Goal: Use online tool/utility: Utilize a website feature to perform a specific function

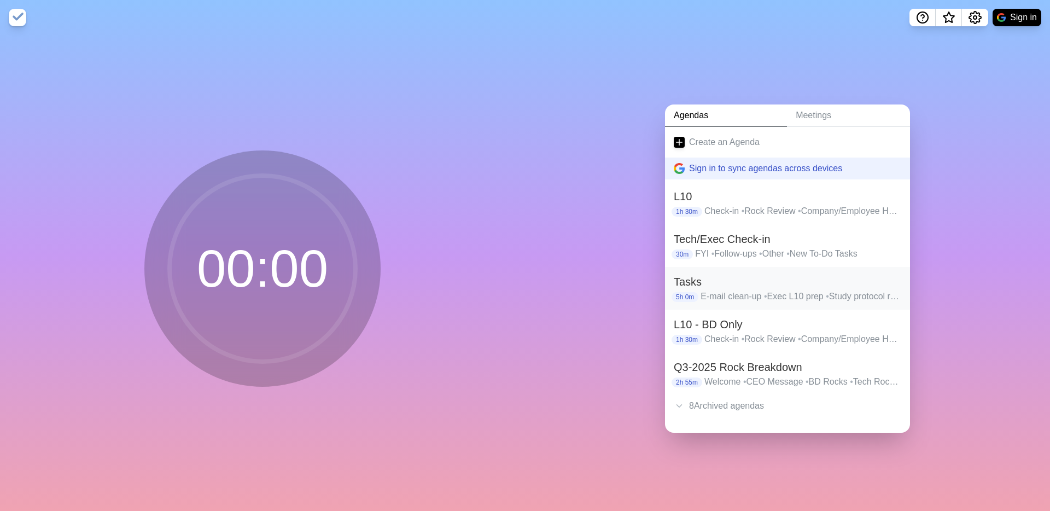
click at [705, 298] on p "E-mail clean-up • Exec L10 prep • Study protocol read through • WREM applicatio…" at bounding box center [801, 296] width 201 height 13
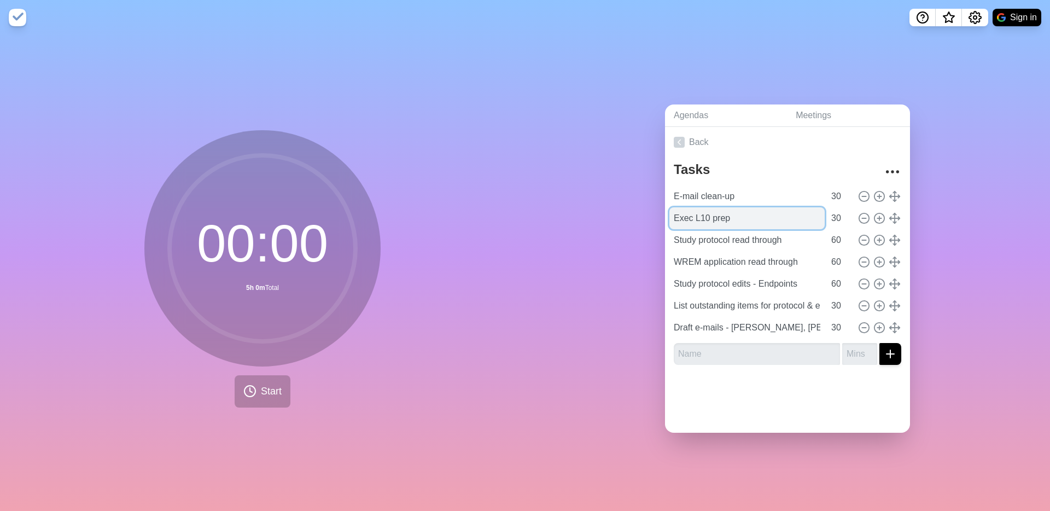
click at [727, 219] on input "Exec L10 prep" at bounding box center [746, 218] width 155 height 22
type input "Meeting follow-up"
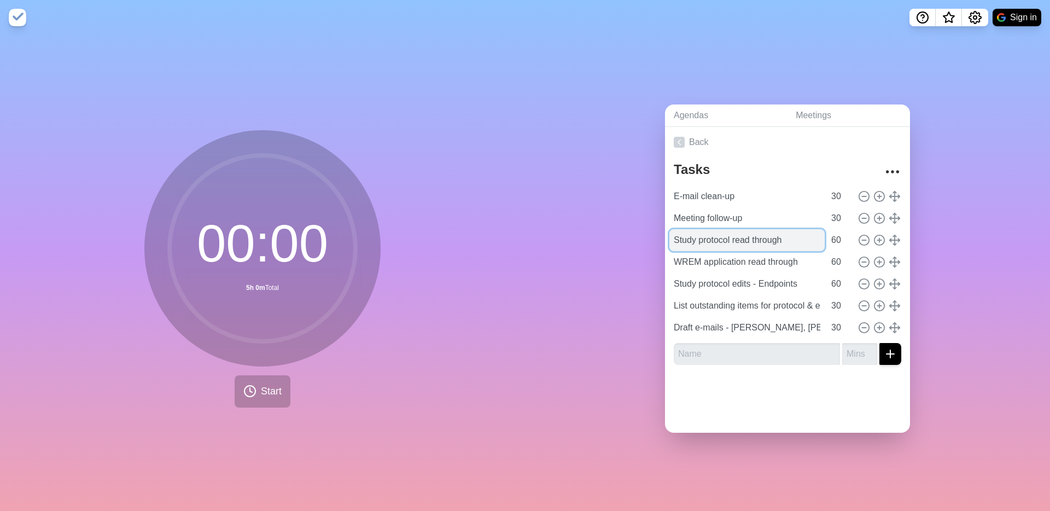
click at [758, 242] on input "Study protocol read through" at bounding box center [746, 240] width 155 height 22
click at [754, 241] on input "Study protocol read through" at bounding box center [746, 240] width 155 height 22
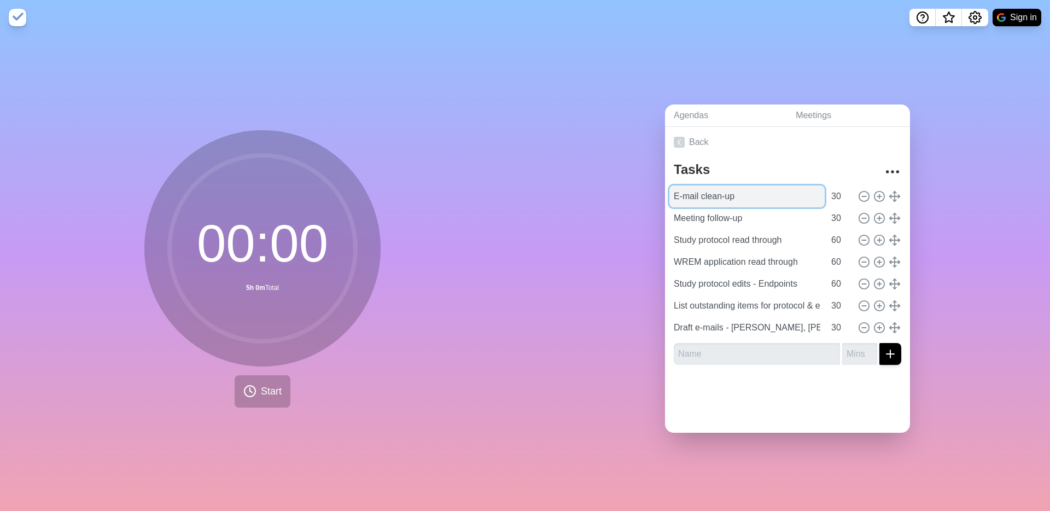
click at [702, 199] on input "E-mail clean-up" at bounding box center [746, 196] width 155 height 22
type input "E-mail + [DATE][DOMAIN_NAME] clean-up"
click at [838, 195] on input "30" at bounding box center [840, 196] width 26 height 22
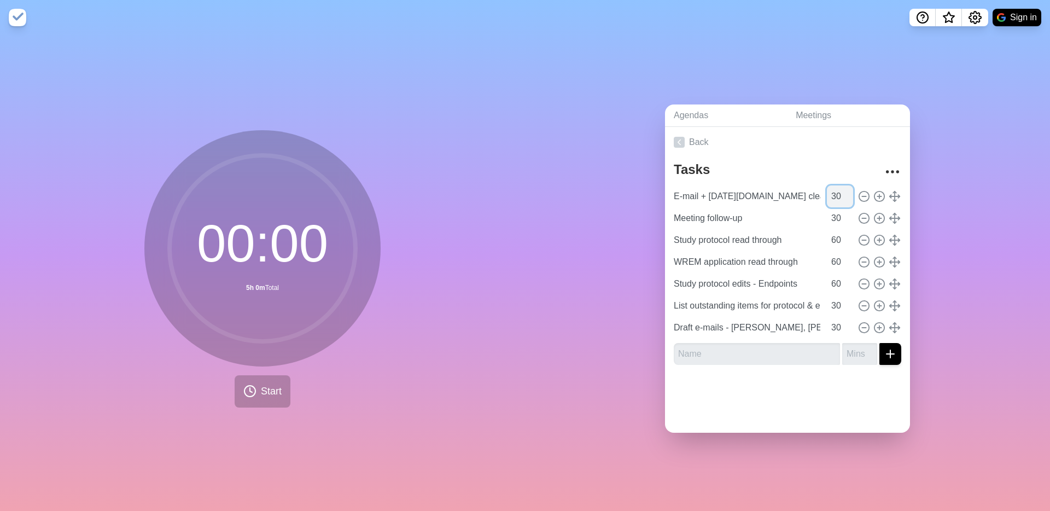
click at [838, 195] on input "30" at bounding box center [840, 196] width 26 height 22
type input "45"
click at [841, 214] on input "30" at bounding box center [840, 218] width 26 height 22
click at [867, 238] on icon at bounding box center [864, 240] width 12 height 12
type input "WREM application read through"
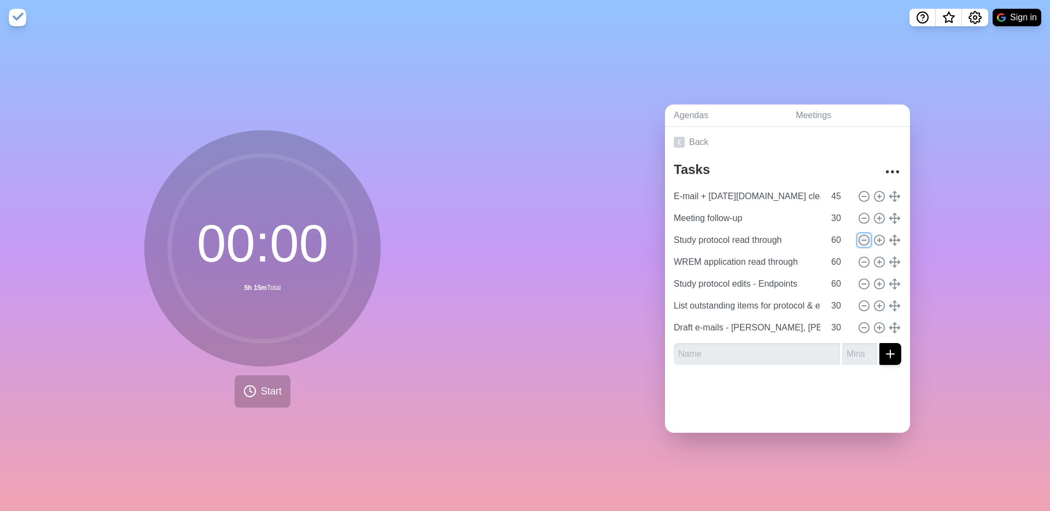
type input "Study protocol edits - Endpoints"
type input "List outstanding items for protocol & ethics"
type input "30"
type input "Draft e-mails - [PERSON_NAME], [PERSON_NAME]"
click at [867, 238] on icon at bounding box center [864, 240] width 12 height 12
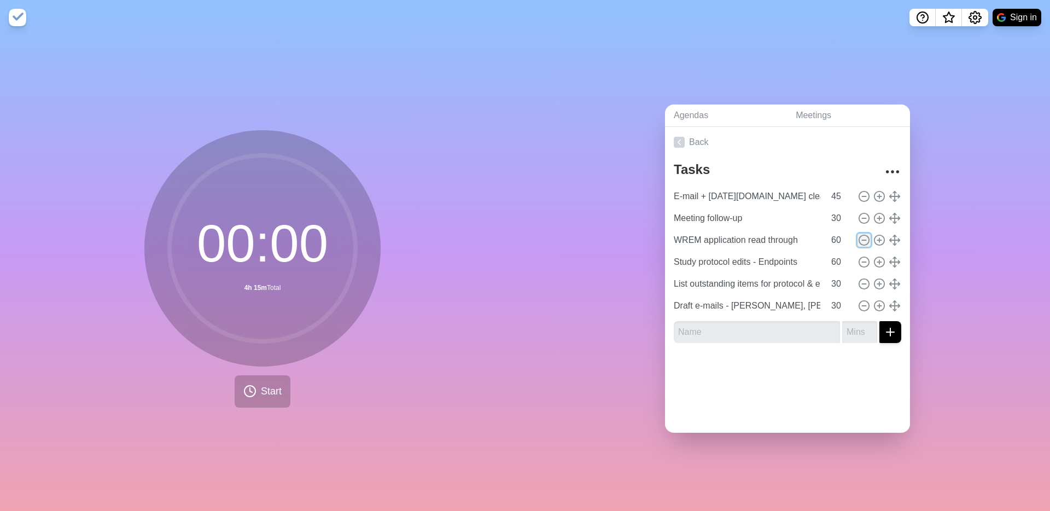
type input "Study protocol edits - Endpoints"
type input "List outstanding items for protocol & ethics"
type input "30"
type input "Draft e-mails - [PERSON_NAME], [PERSON_NAME]"
click at [867, 238] on icon at bounding box center [864, 240] width 12 height 12
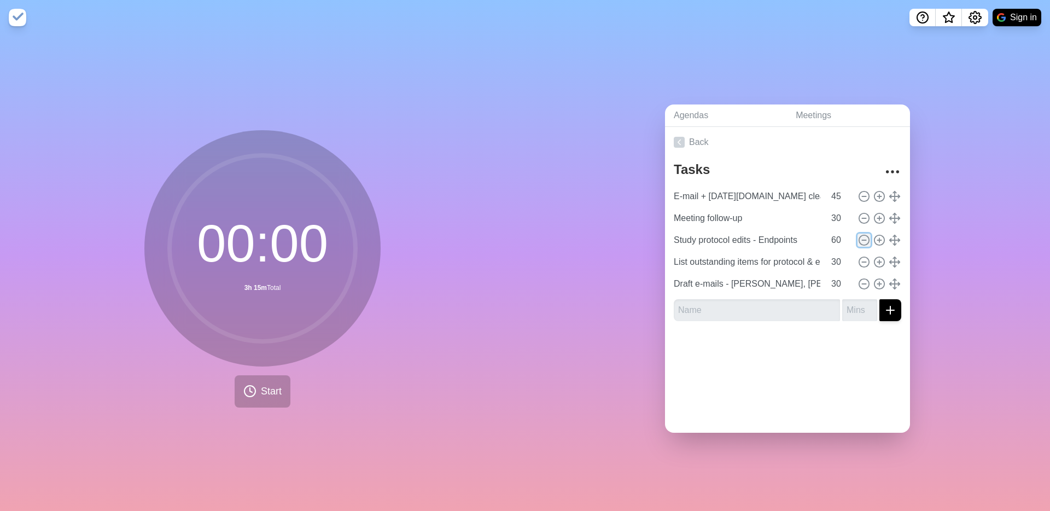
type input "List outstanding items for protocol & ethics"
type input "30"
type input "Draft e-mails - [PERSON_NAME], [PERSON_NAME]"
click at [867, 238] on icon at bounding box center [864, 240] width 12 height 12
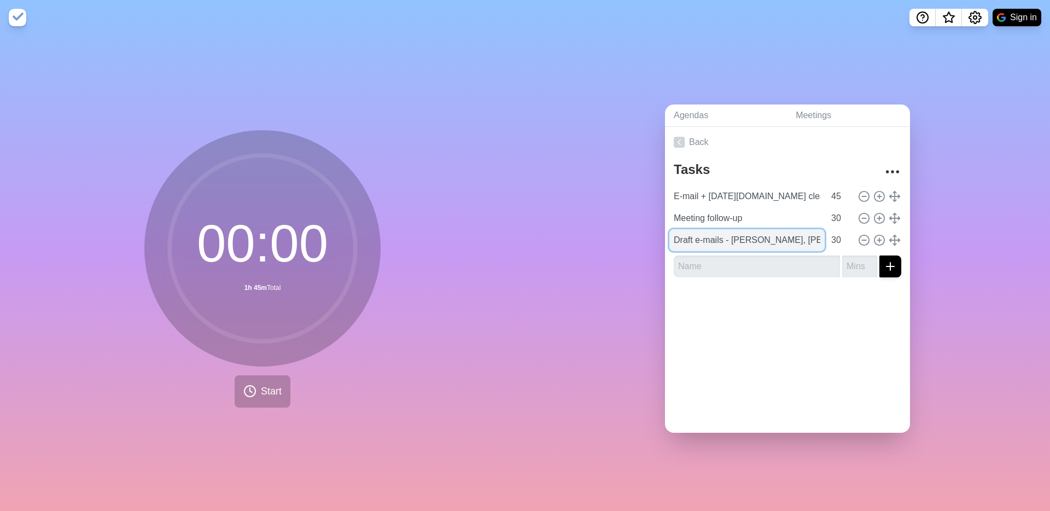
click at [762, 242] on input "Draft e-mails - [PERSON_NAME], [PERSON_NAME]" at bounding box center [746, 240] width 155 height 22
type input "Review [PERSON_NAME] mini-audit report"
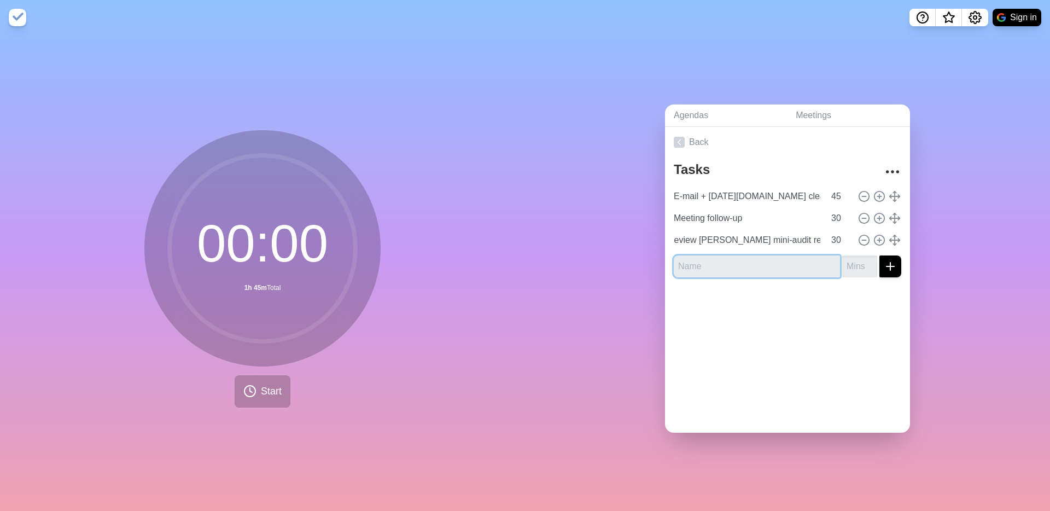
click at [766, 267] on input "text" at bounding box center [757, 266] width 166 height 22
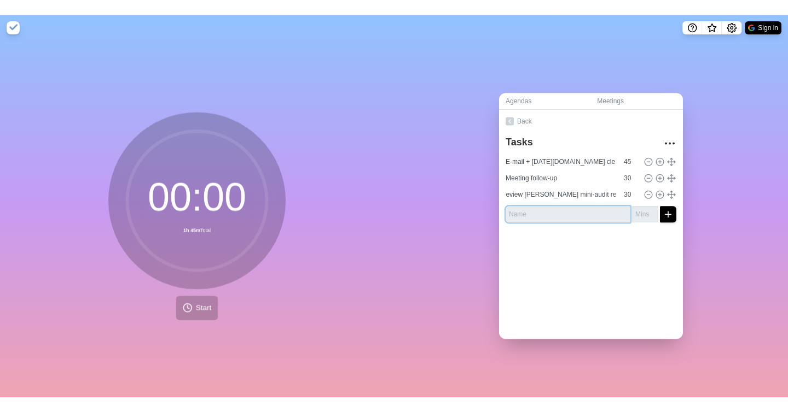
scroll to position [0, 0]
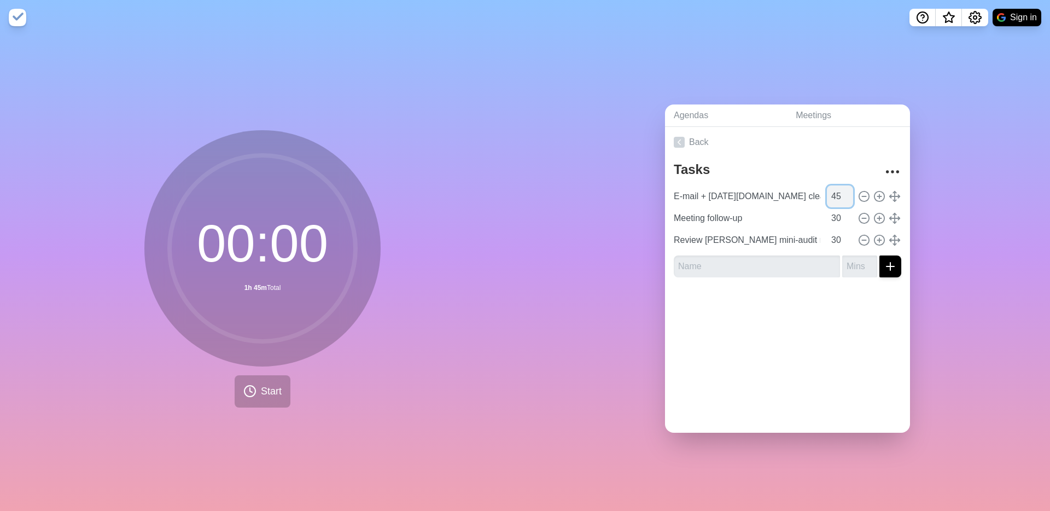
click at [838, 193] on input "45" at bounding box center [840, 196] width 26 height 22
click at [838, 194] on input "45" at bounding box center [840, 196] width 26 height 22
type input "60"
click at [718, 271] on input "text" at bounding box center [757, 266] width 166 height 22
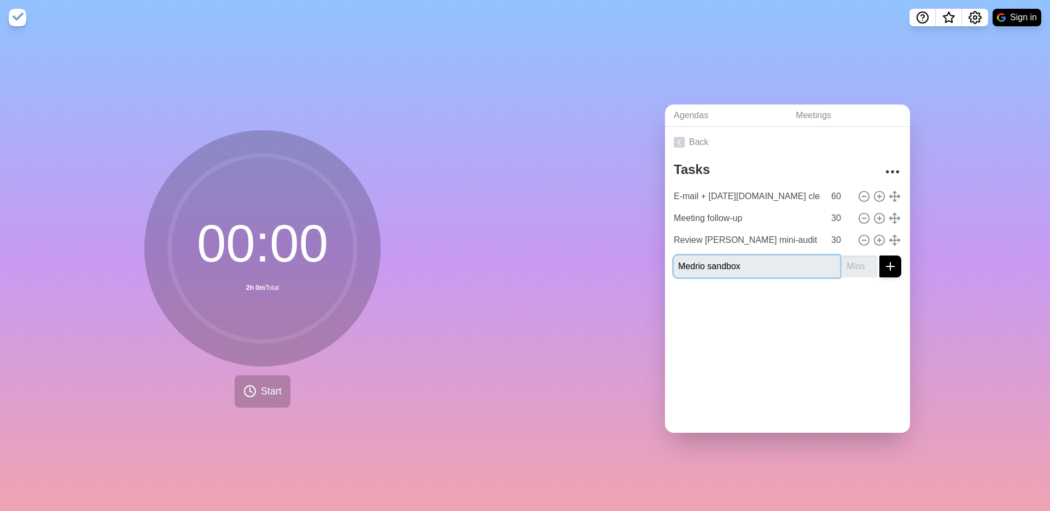
type input "Medrio sandbox"
click at [854, 267] on input "number" at bounding box center [859, 266] width 35 height 22
type input "60"
click at [891, 267] on icon "submit" at bounding box center [890, 266] width 13 height 13
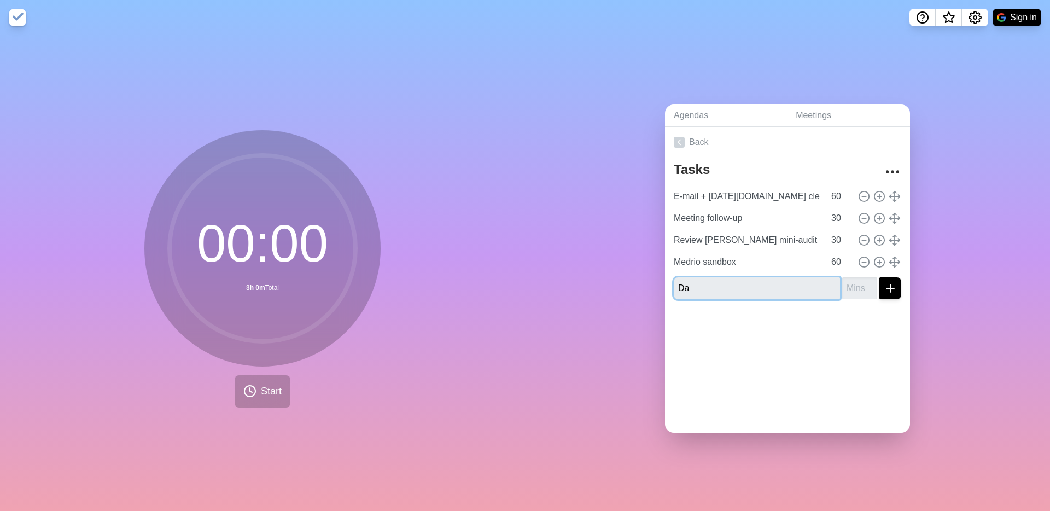
type input "D"
type input "Non-NDA data room documents"
click at [853, 288] on input "number" at bounding box center [859, 288] width 35 height 22
type input "60"
click at [800, 327] on div at bounding box center [787, 330] width 245 height 44
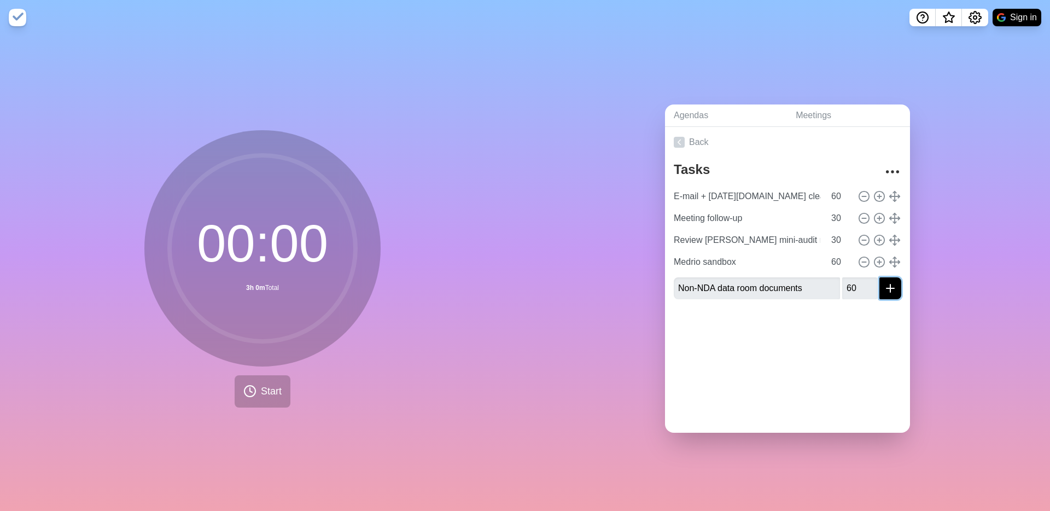
click at [891, 287] on icon "submit" at bounding box center [890, 288] width 13 height 13
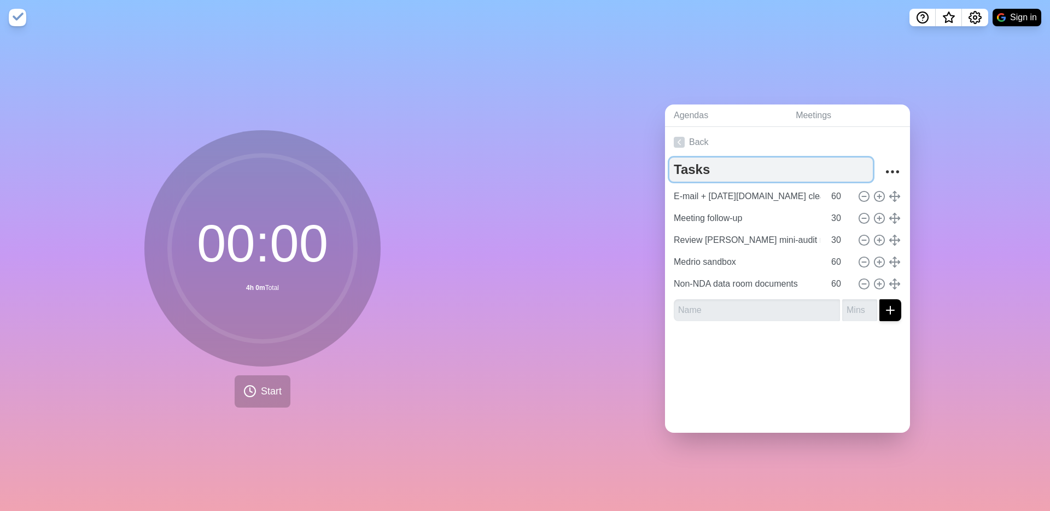
click at [767, 161] on textarea "Tasks" at bounding box center [770, 170] width 203 height 24
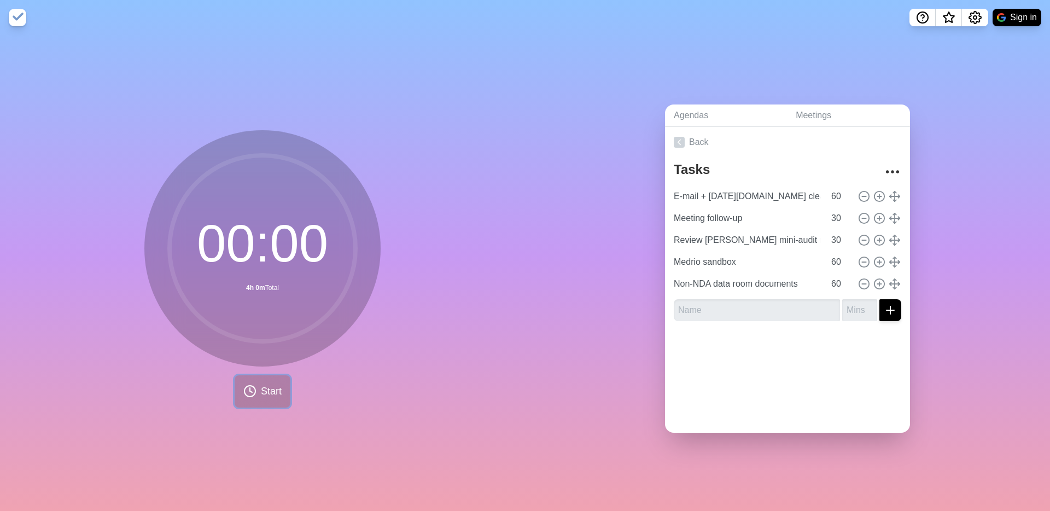
click at [265, 392] on span "Start" at bounding box center [271, 391] width 21 height 15
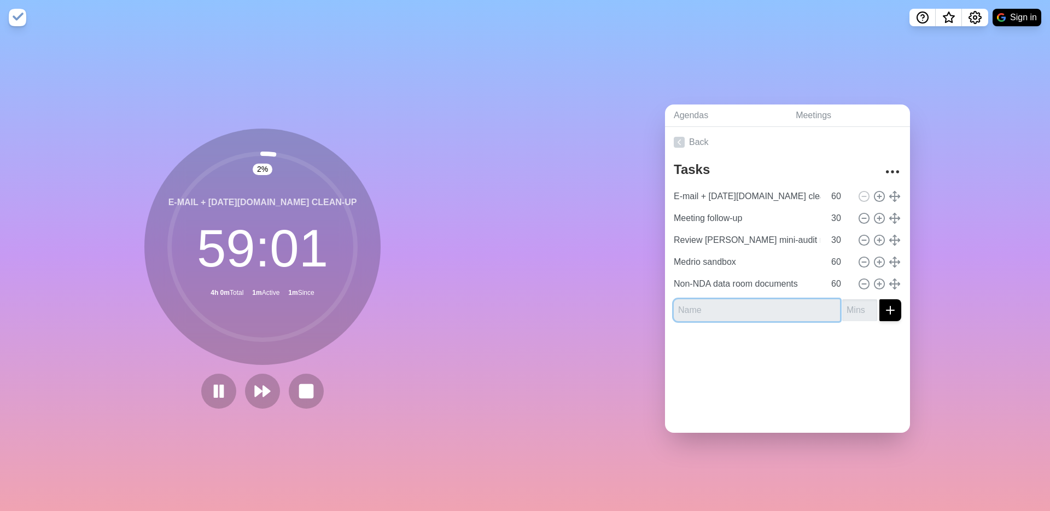
click at [700, 302] on input "text" at bounding box center [757, 310] width 166 height 22
type input "Insurance inventory"
click at [847, 310] on input "number" at bounding box center [859, 310] width 35 height 22
type input "3"
type input "45"
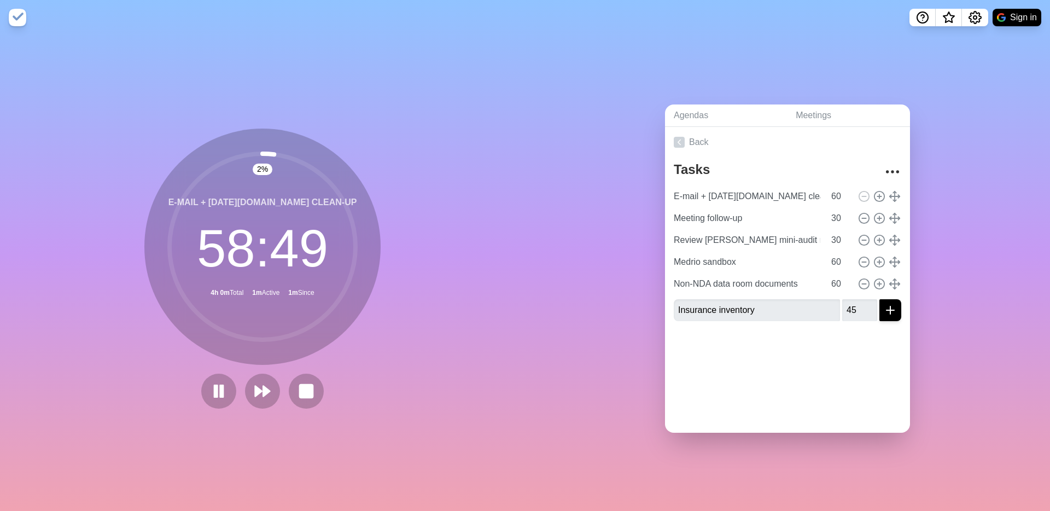
click at [837, 348] on div at bounding box center [787, 352] width 245 height 44
click at [893, 310] on line "submit" at bounding box center [890, 310] width 8 height 0
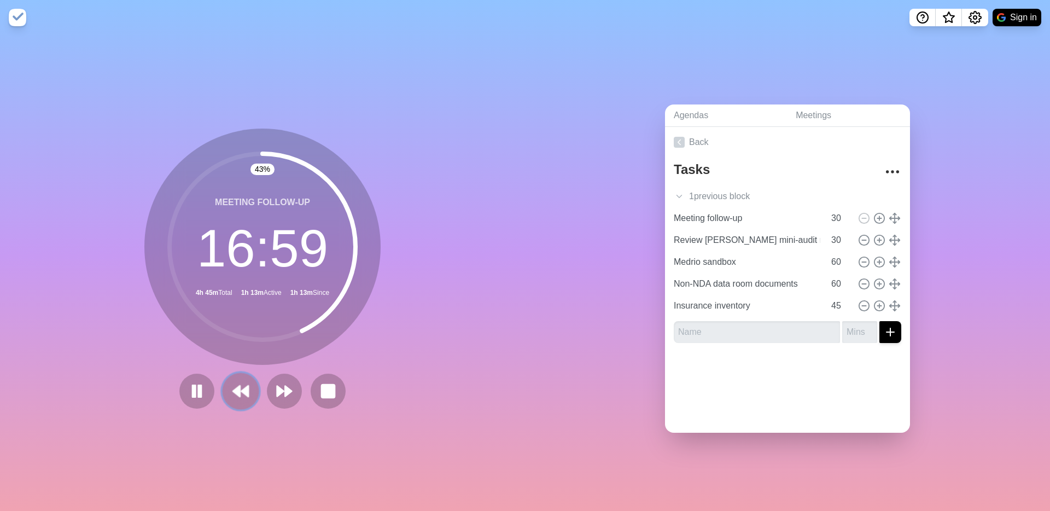
click at [241, 396] on icon at bounding box center [240, 391] width 19 height 19
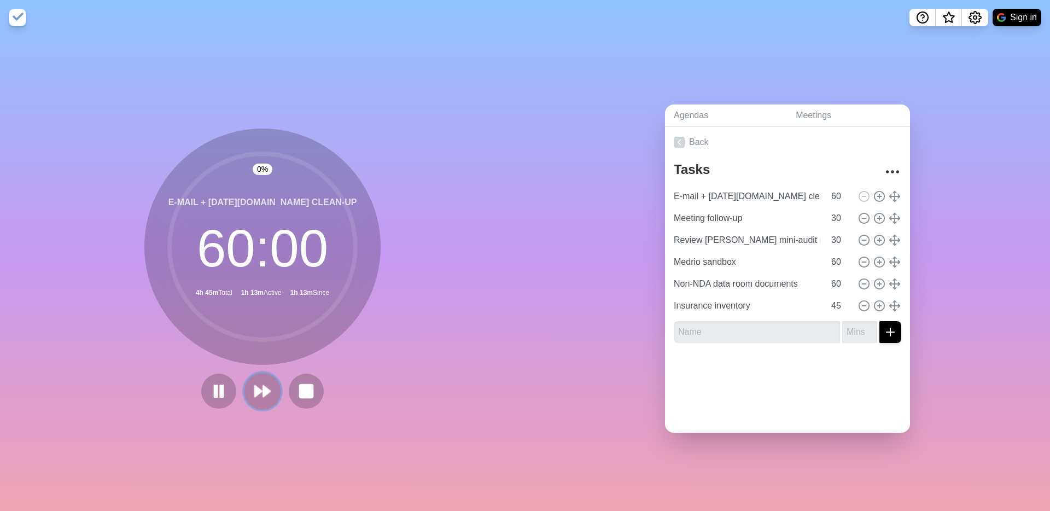
click at [266, 392] on polygon at bounding box center [266, 391] width 7 height 11
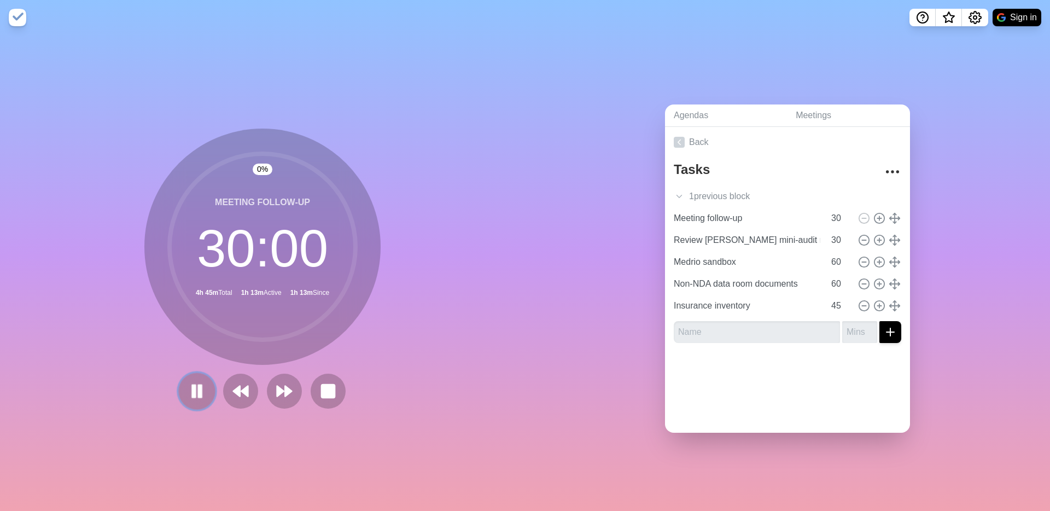
click at [202, 390] on icon at bounding box center [197, 391] width 19 height 19
